Goal: Register for event/course

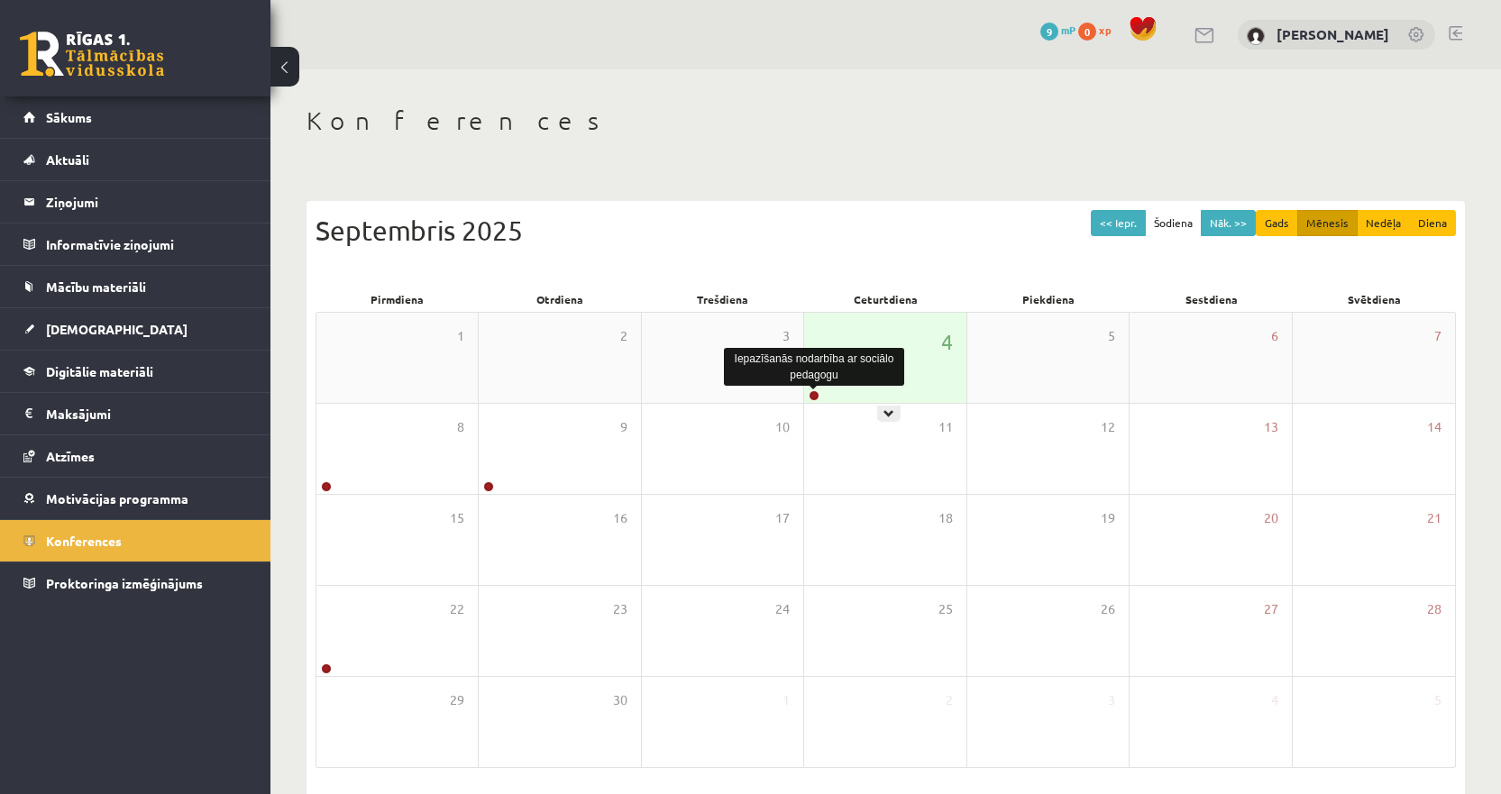
click at [814, 396] on link at bounding box center [814, 395] width 11 height 11
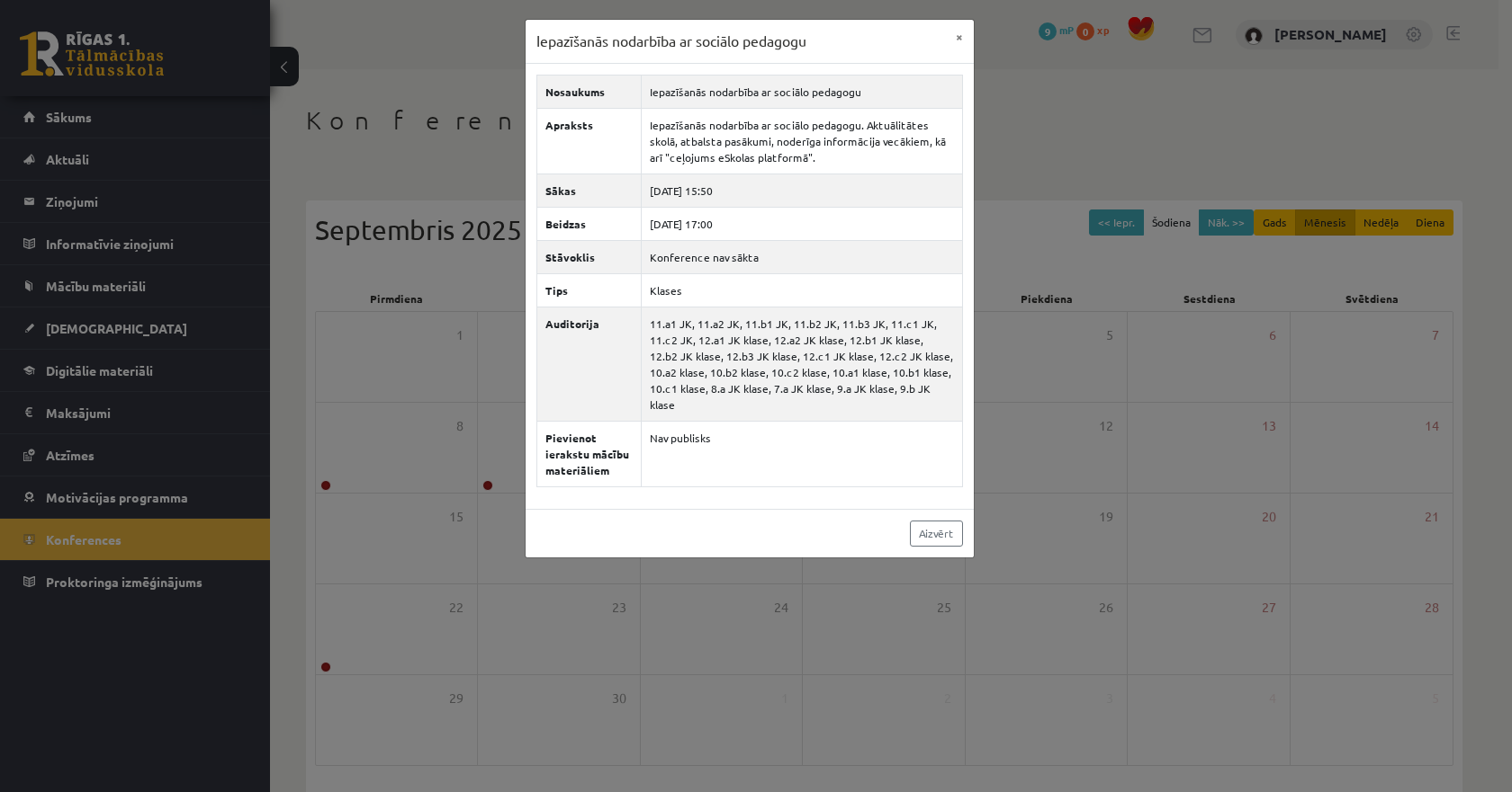
click at [1003, 116] on div "Iepazīšanās nodarbība ar sociālo pedagogu × Nosaukums Iepazīšanās nodarbība ar …" at bounding box center [756, 396] width 1512 height 792
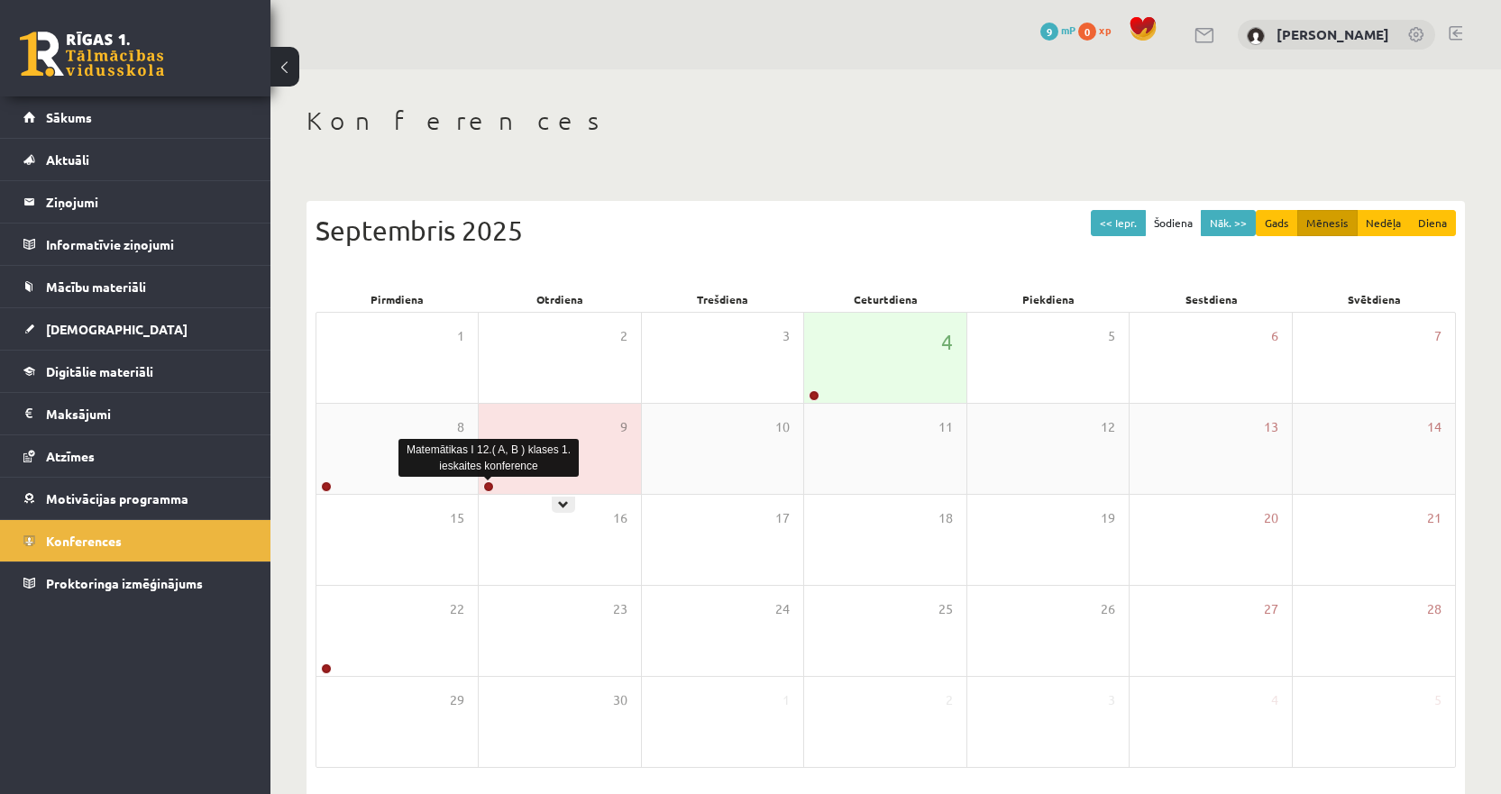
click at [491, 489] on link at bounding box center [488, 486] width 11 height 11
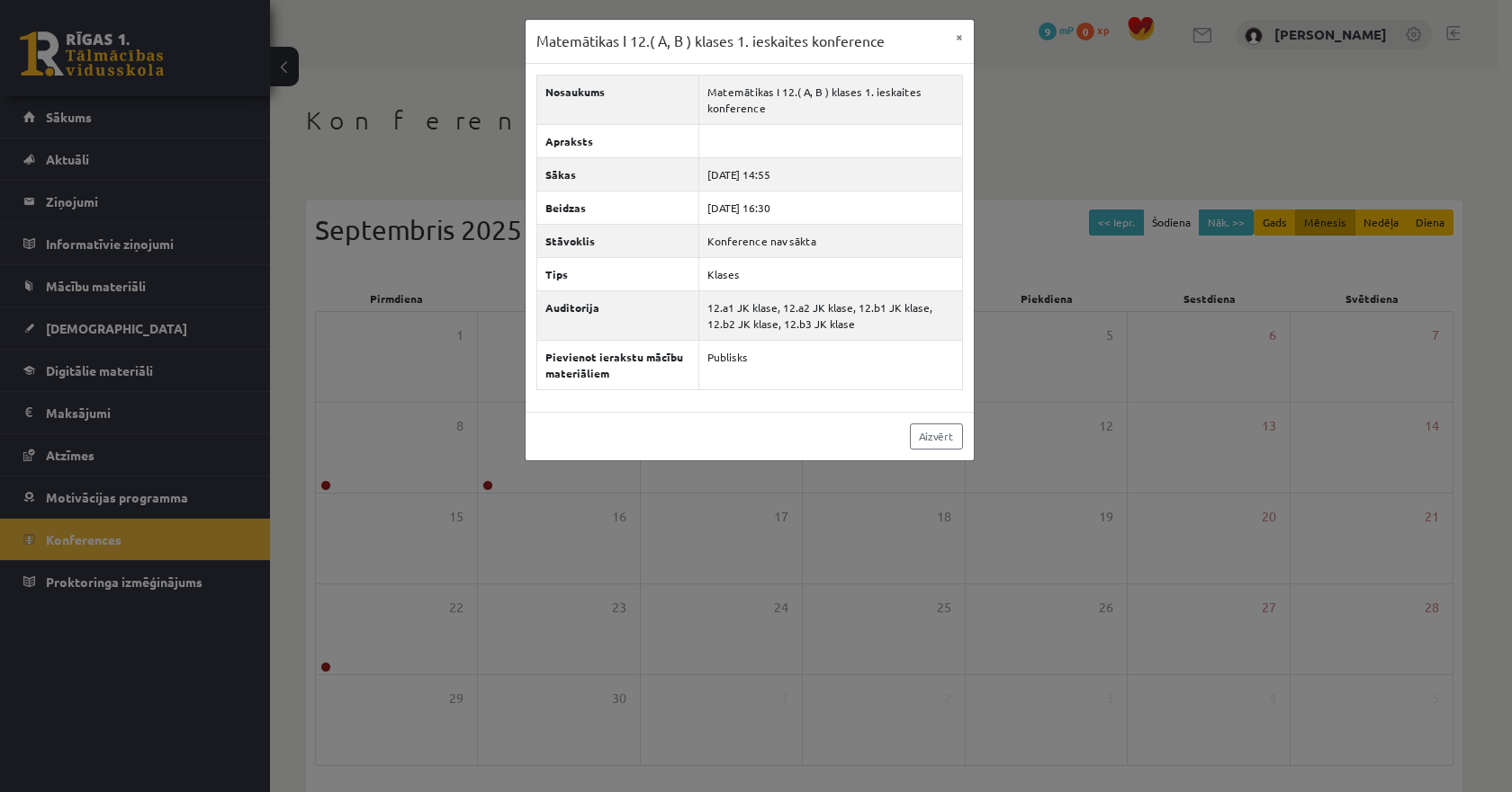
click at [1073, 416] on div "Matemātikas I 12.( A, B ) klases 1. ieskaites konference × Nosaukums Matemātika…" at bounding box center [756, 396] width 1512 height 792
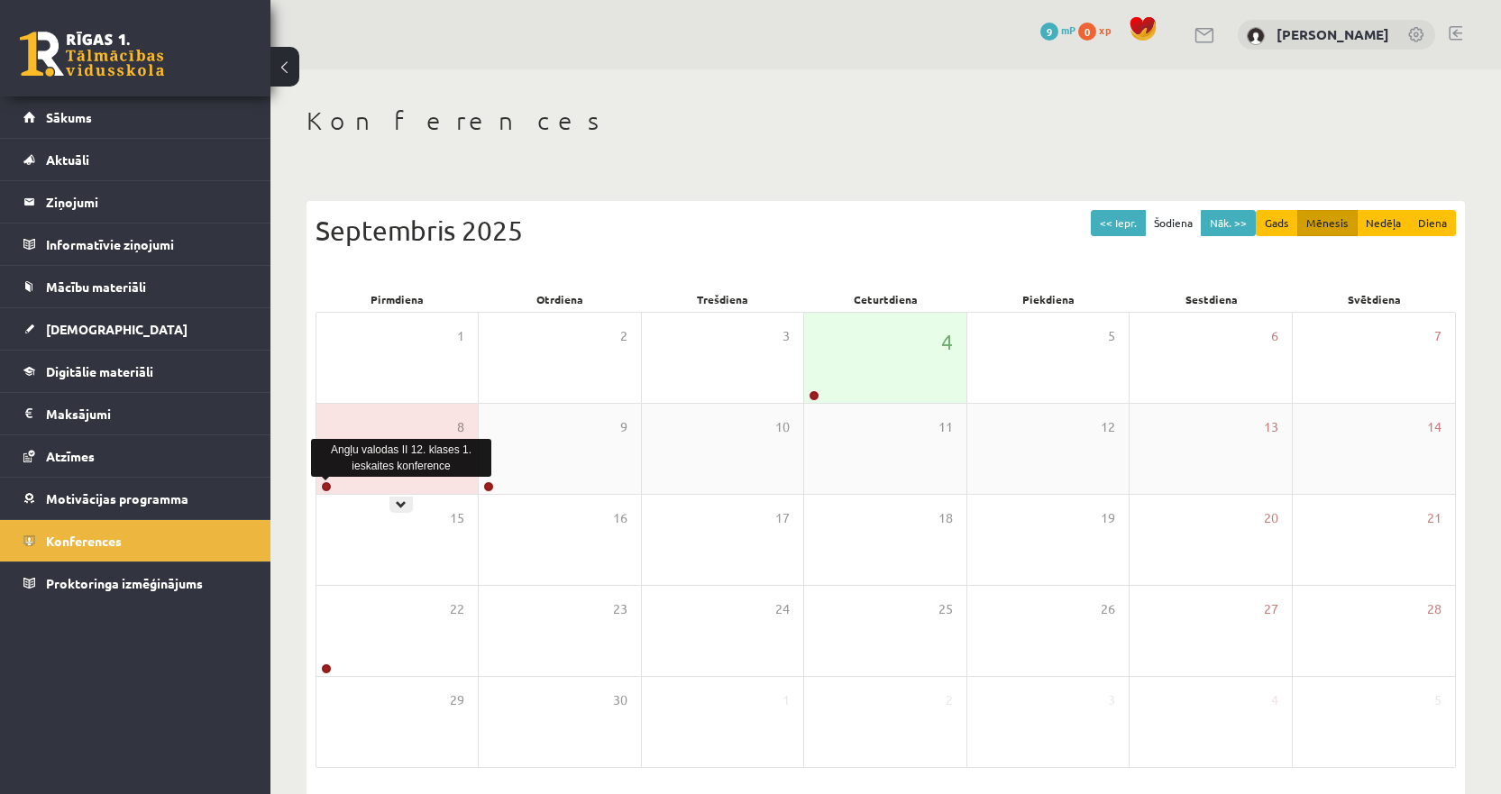
click at [328, 485] on link at bounding box center [326, 486] width 11 height 11
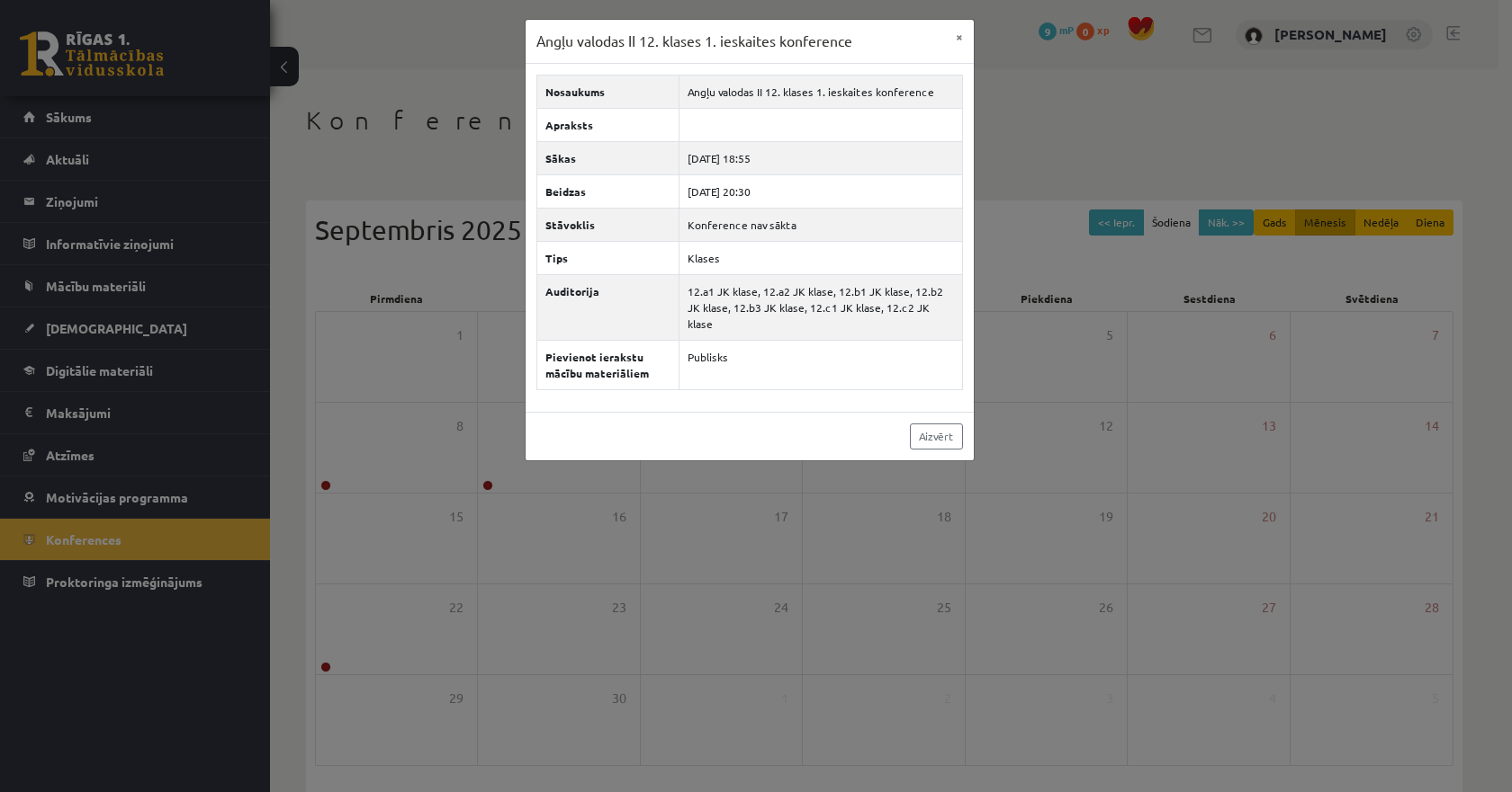
click at [1243, 333] on div "Angļu valodas II 12. klases 1. ieskaites konference × Nosaukums Angļu valodas I…" at bounding box center [756, 396] width 1512 height 792
